Goal: Information Seeking & Learning: Learn about a topic

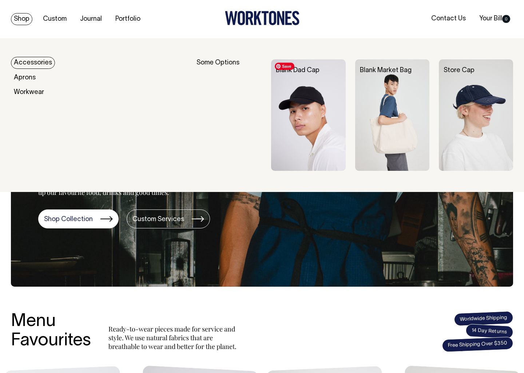
click at [304, 96] on img at bounding box center [308, 114] width 74 height 111
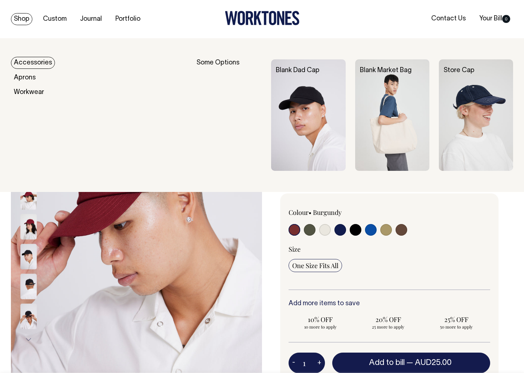
click at [14, 18] on link "Shop" at bounding box center [21, 19] width 21 height 12
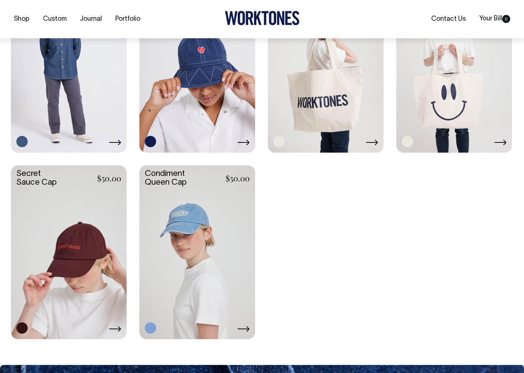
scroll to position [1305, 0]
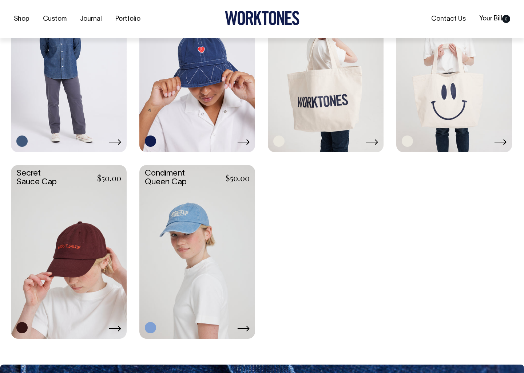
click at [45, 246] on link at bounding box center [69, 251] width 116 height 172
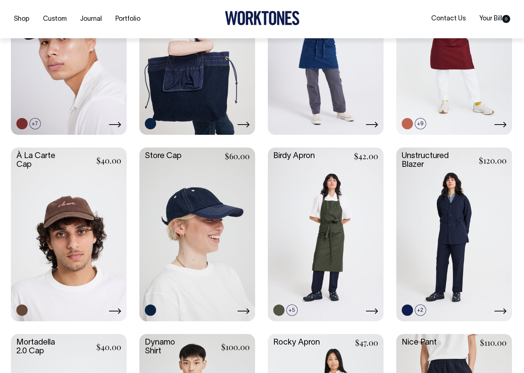
click at [72, 236] on link at bounding box center [69, 233] width 116 height 172
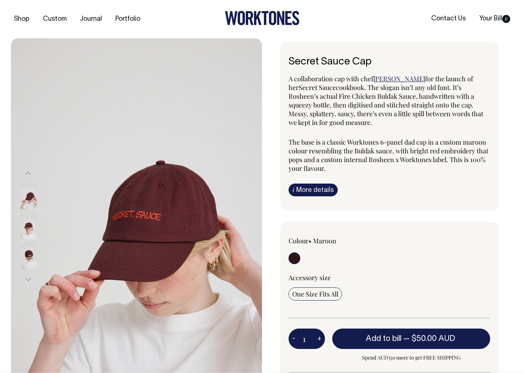
click at [28, 233] on img at bounding box center [28, 226] width 16 height 25
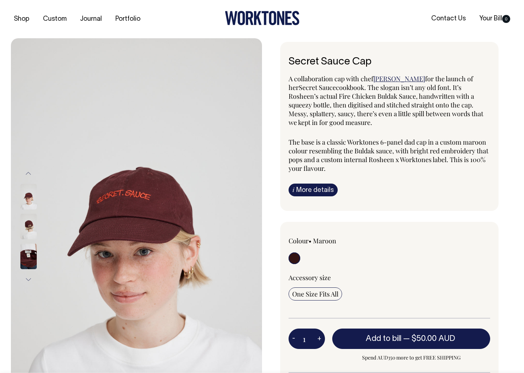
click at [24, 257] on img at bounding box center [28, 255] width 16 height 25
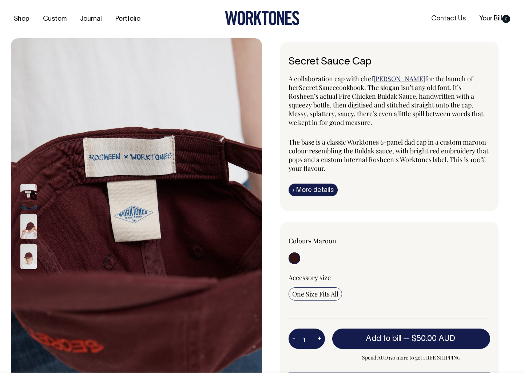
click at [29, 192] on img at bounding box center [28, 196] width 16 height 25
click at [27, 230] on img at bounding box center [28, 226] width 16 height 25
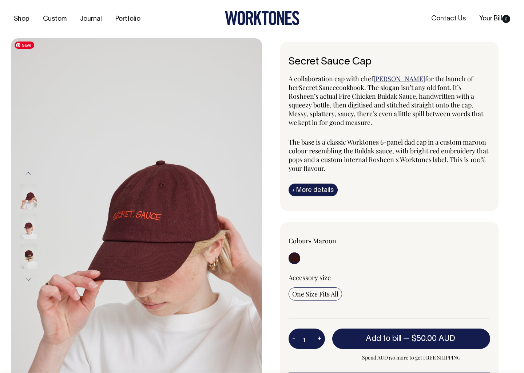
click at [138, 221] on img at bounding box center [136, 226] width 251 height 376
click at [165, 222] on img at bounding box center [136, 226] width 251 height 376
click at [23, 198] on img at bounding box center [28, 196] width 16 height 25
click at [28, 172] on button "Previous" at bounding box center [28, 173] width 11 height 16
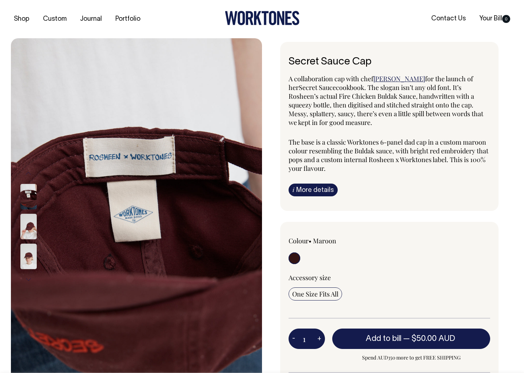
click at [28, 200] on img at bounding box center [28, 196] width 16 height 25
click at [382, 154] on p "The base is a classic Worktones 6-panel dad cap in a custom maroon colour resem…" at bounding box center [390, 155] width 202 height 35
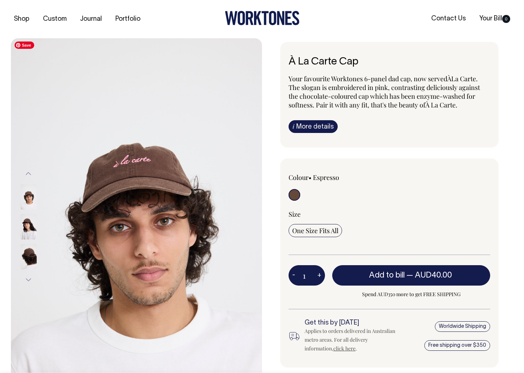
click at [135, 159] on img at bounding box center [136, 226] width 251 height 377
click at [27, 221] on img at bounding box center [28, 226] width 16 height 25
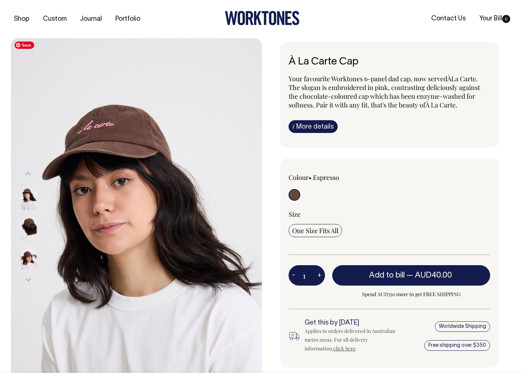
click at [80, 111] on img at bounding box center [136, 226] width 251 height 377
